Goal: Task Accomplishment & Management: Manage account settings

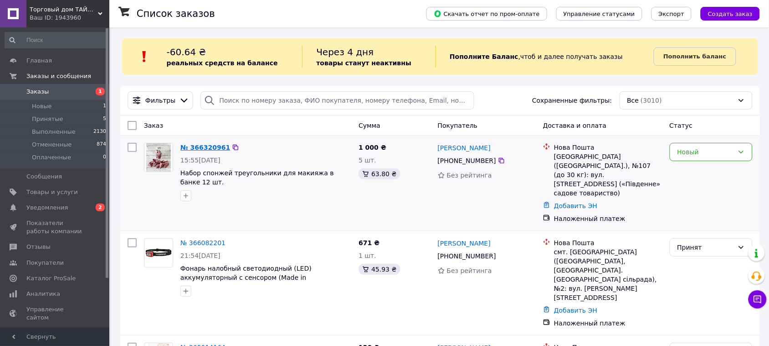
click at [214, 147] on link "№ 366320961" at bounding box center [206, 147] width 50 height 7
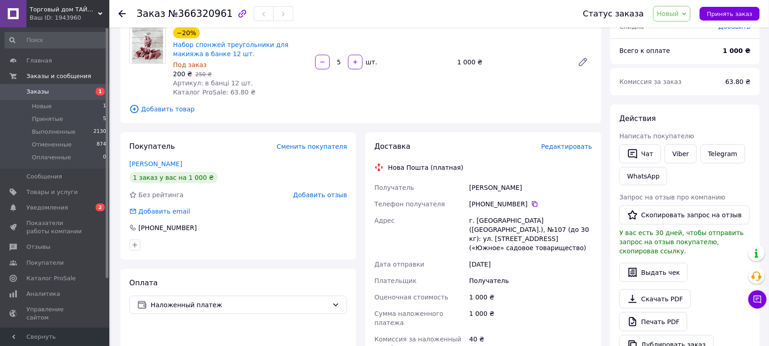
scroll to position [16, 0]
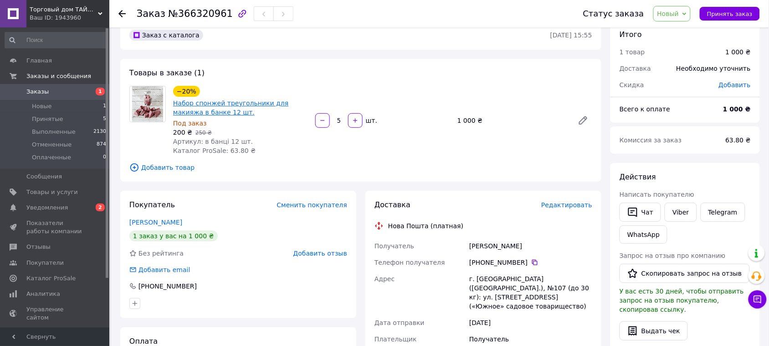
click at [194, 105] on link "Набор спонжей треугольники для макияжа в банке 12 шт." at bounding box center [230, 107] width 115 height 16
click at [680, 12] on span "Новый" at bounding box center [669, 13] width 22 height 7
click at [689, 31] on li "Принят" at bounding box center [678, 32] width 48 height 14
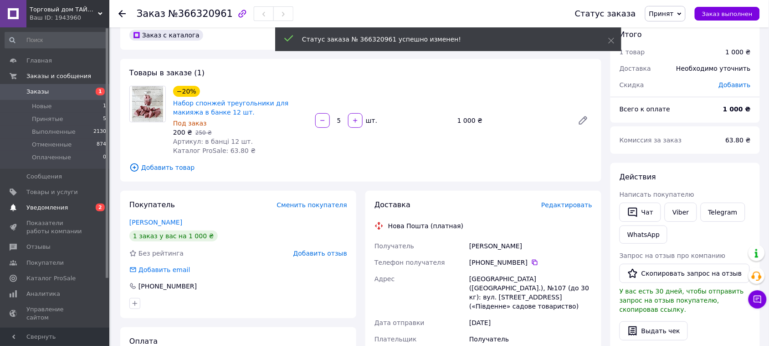
click at [76, 201] on link "Уведомления 0 2" at bounding box center [56, 207] width 112 height 15
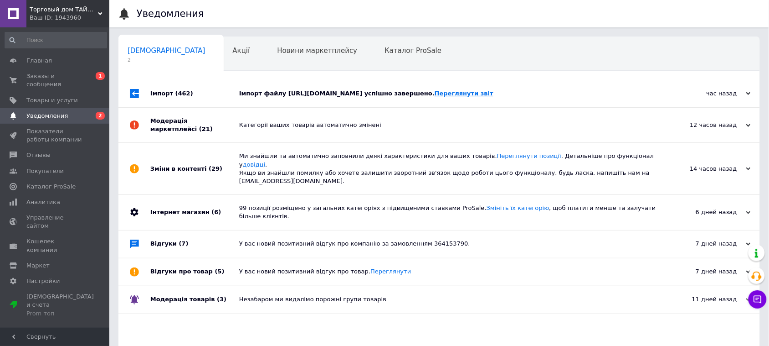
click at [494, 97] on link "Переглянути звіт" at bounding box center [464, 93] width 59 height 7
